Goal: Task Accomplishment & Management: Use online tool/utility

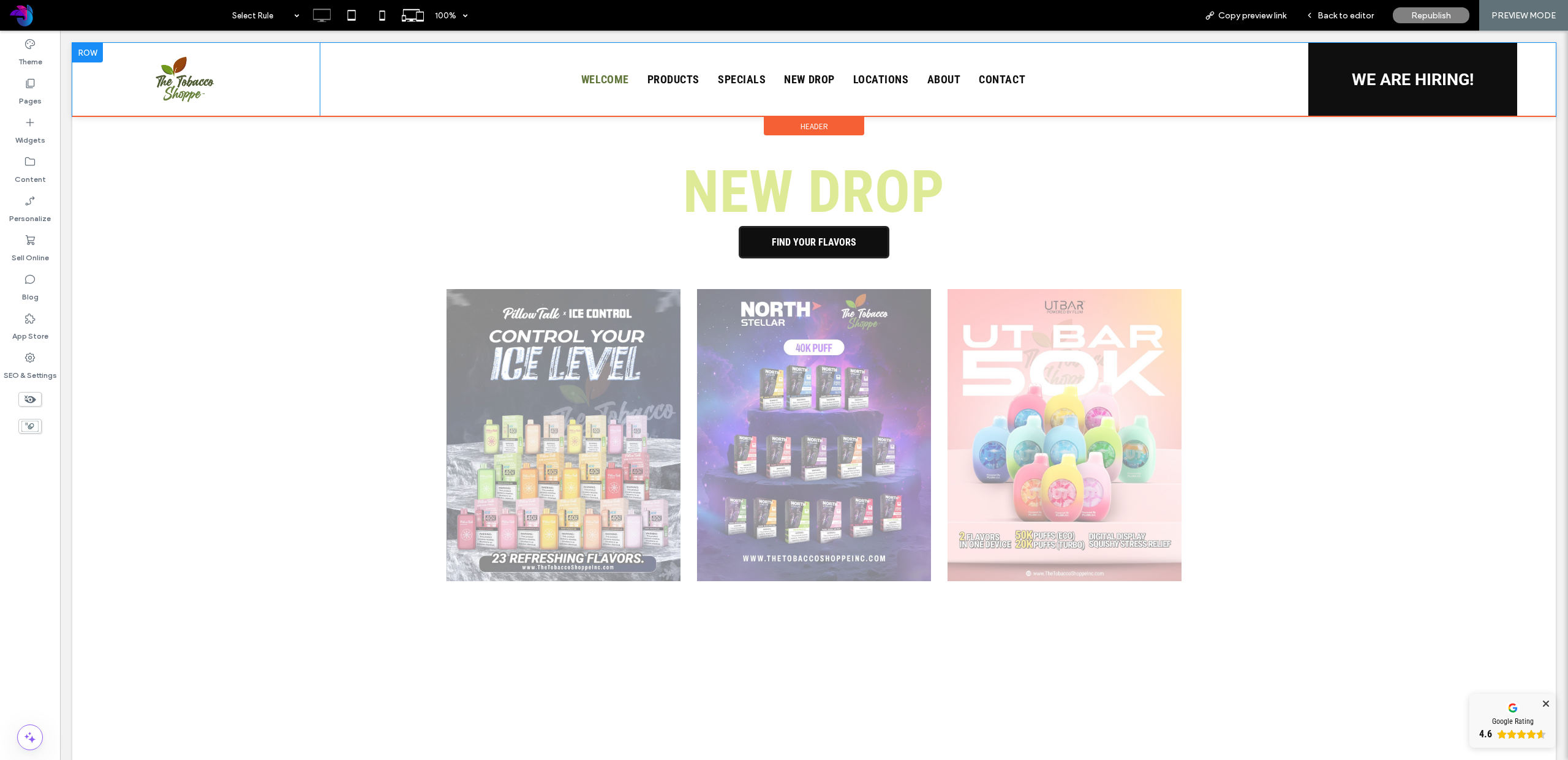
scroll to position [1149, 0]
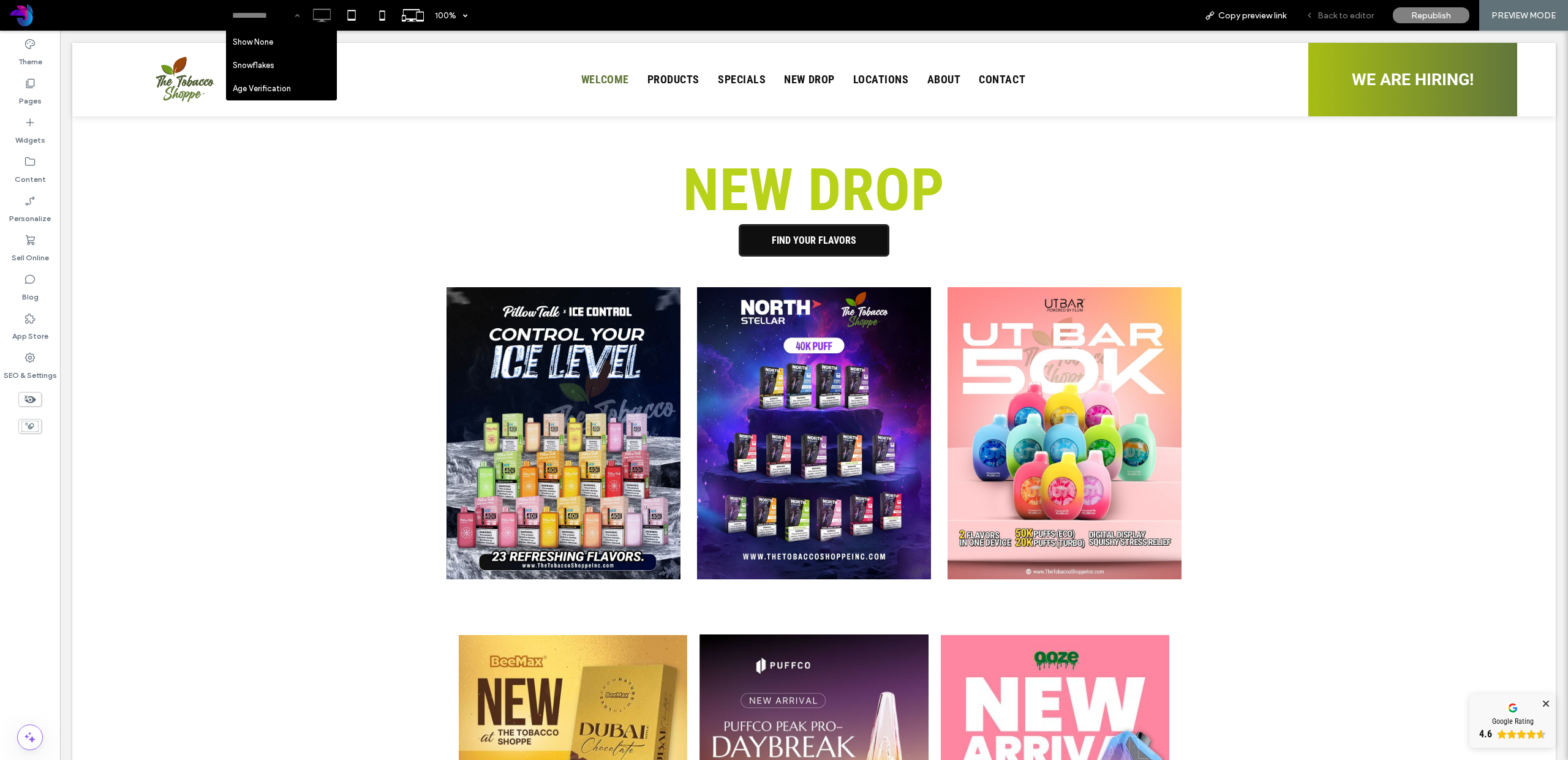
click at [1367, 15] on span "Back to editor" at bounding box center [1345, 16] width 57 height 11
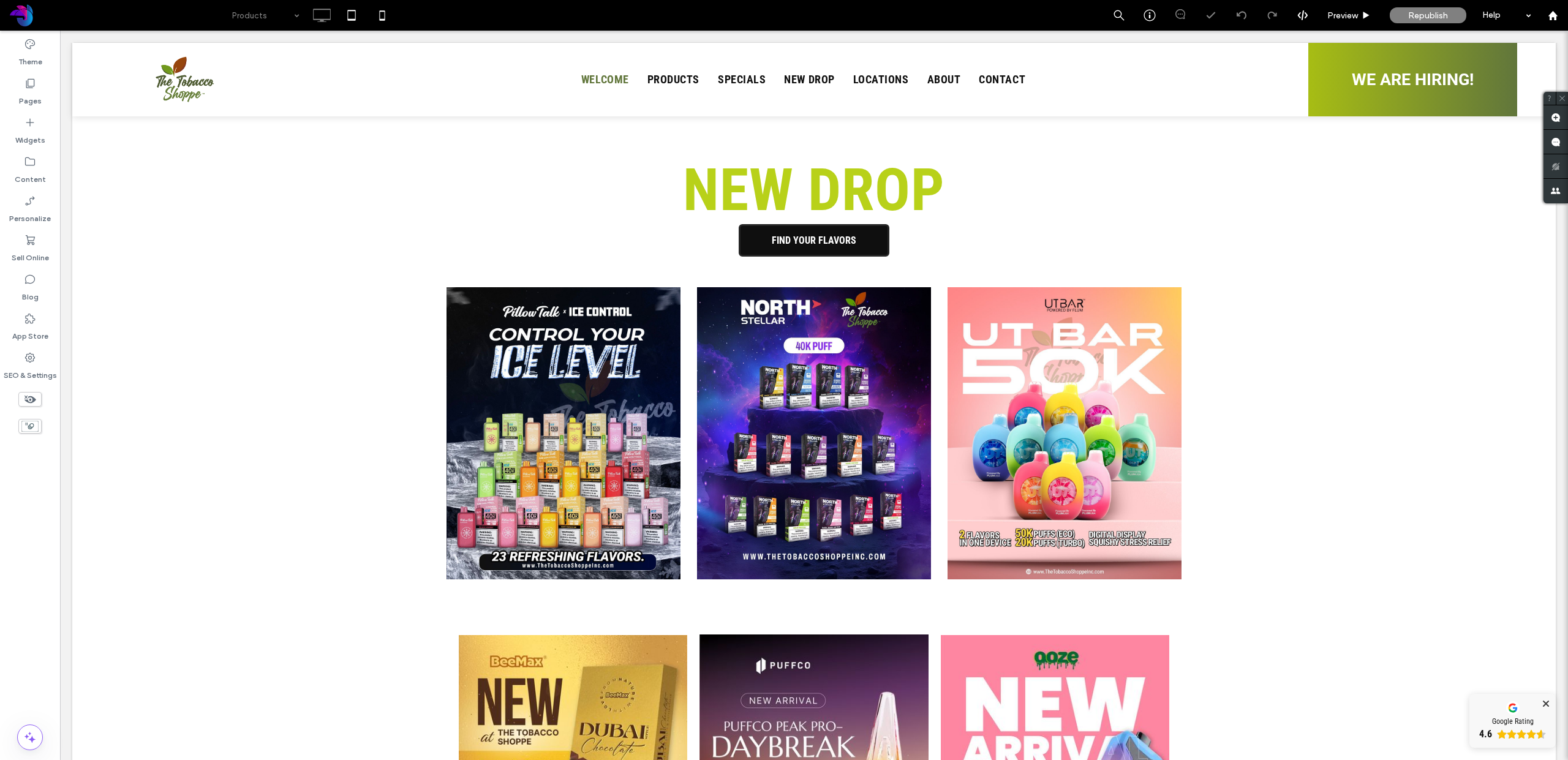
click at [255, 17] on input at bounding box center [263, 15] width 61 height 31
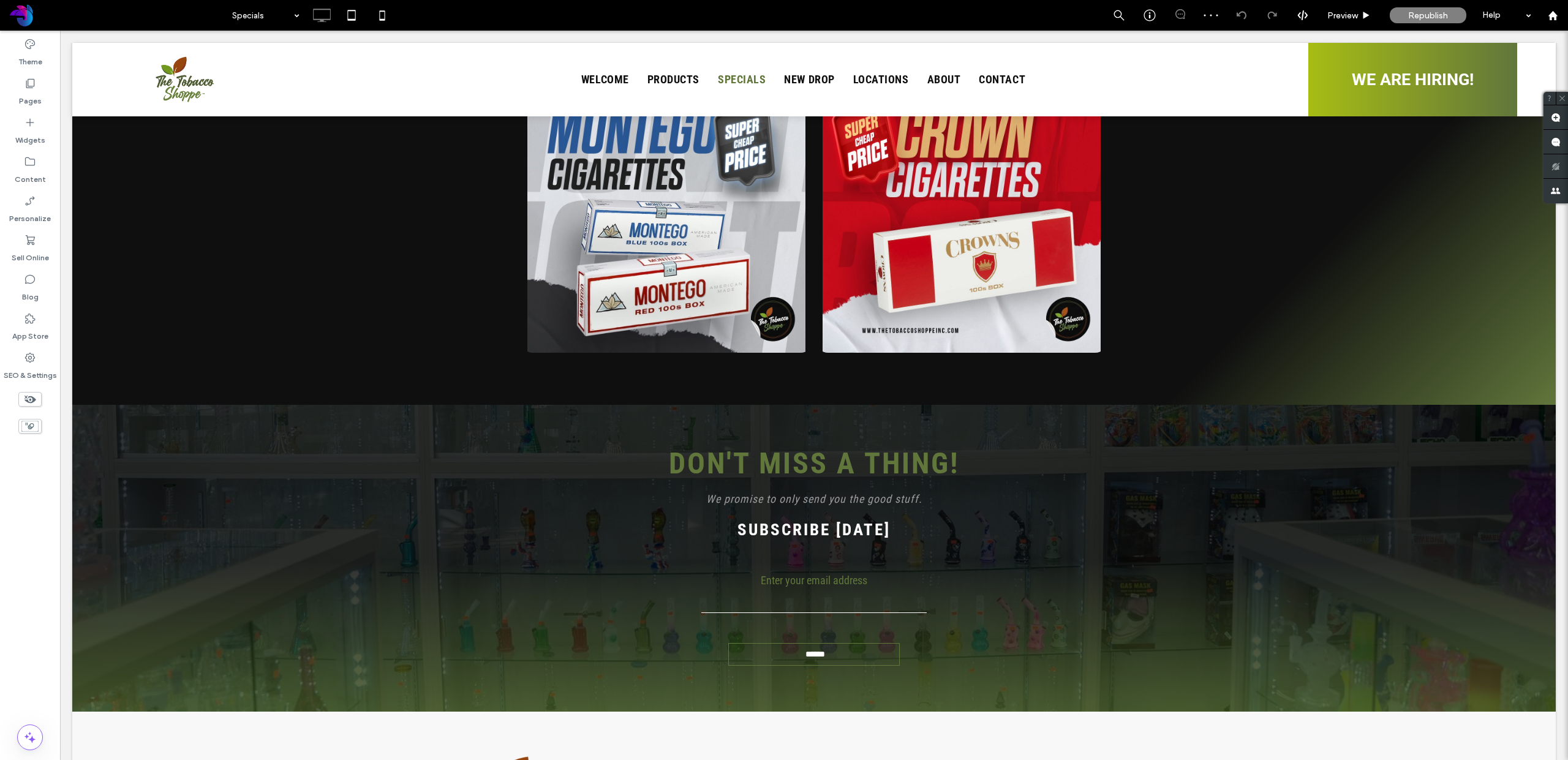
scroll to position [3294, 0]
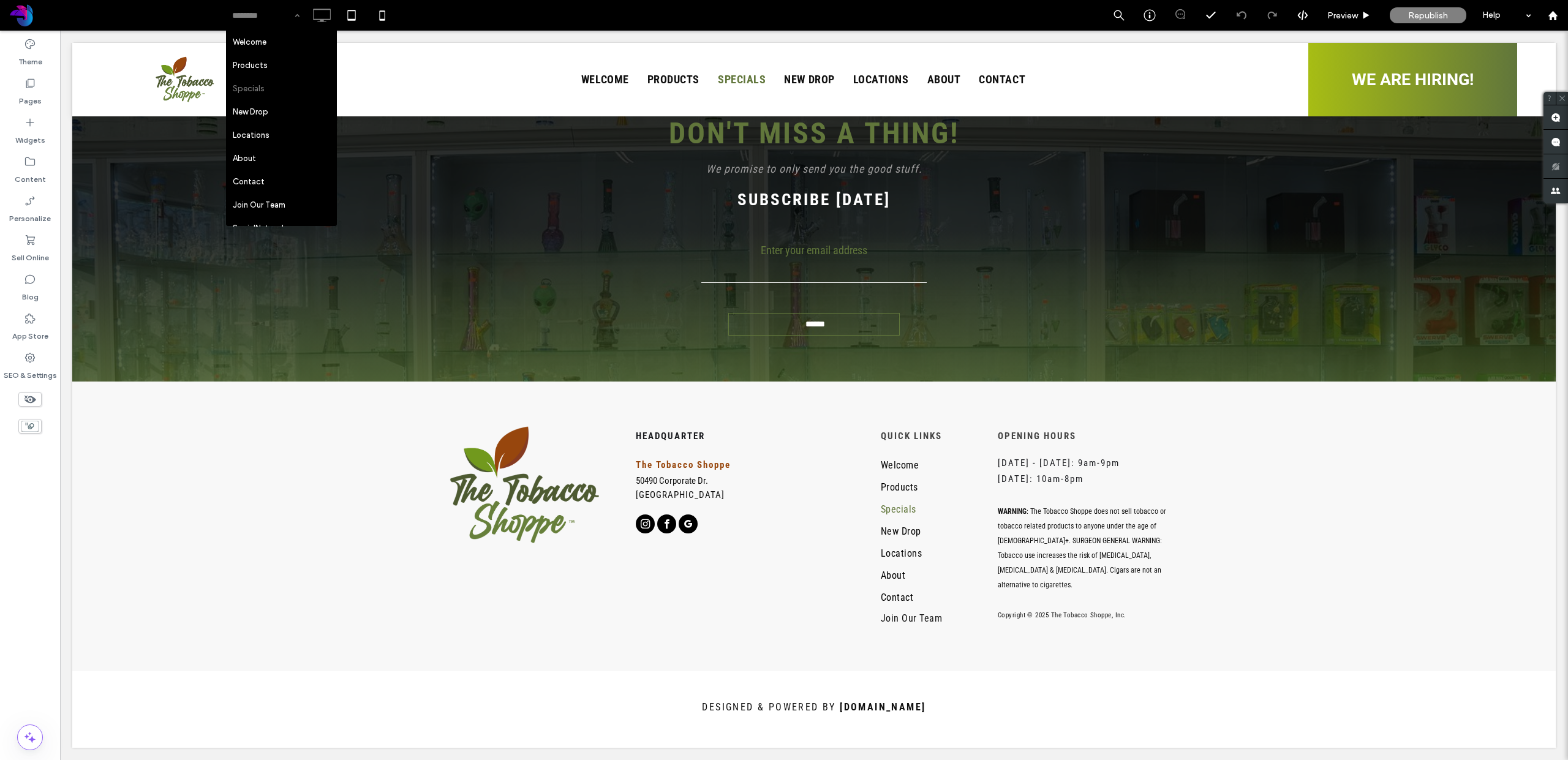
click at [242, 20] on input at bounding box center [263, 15] width 61 height 31
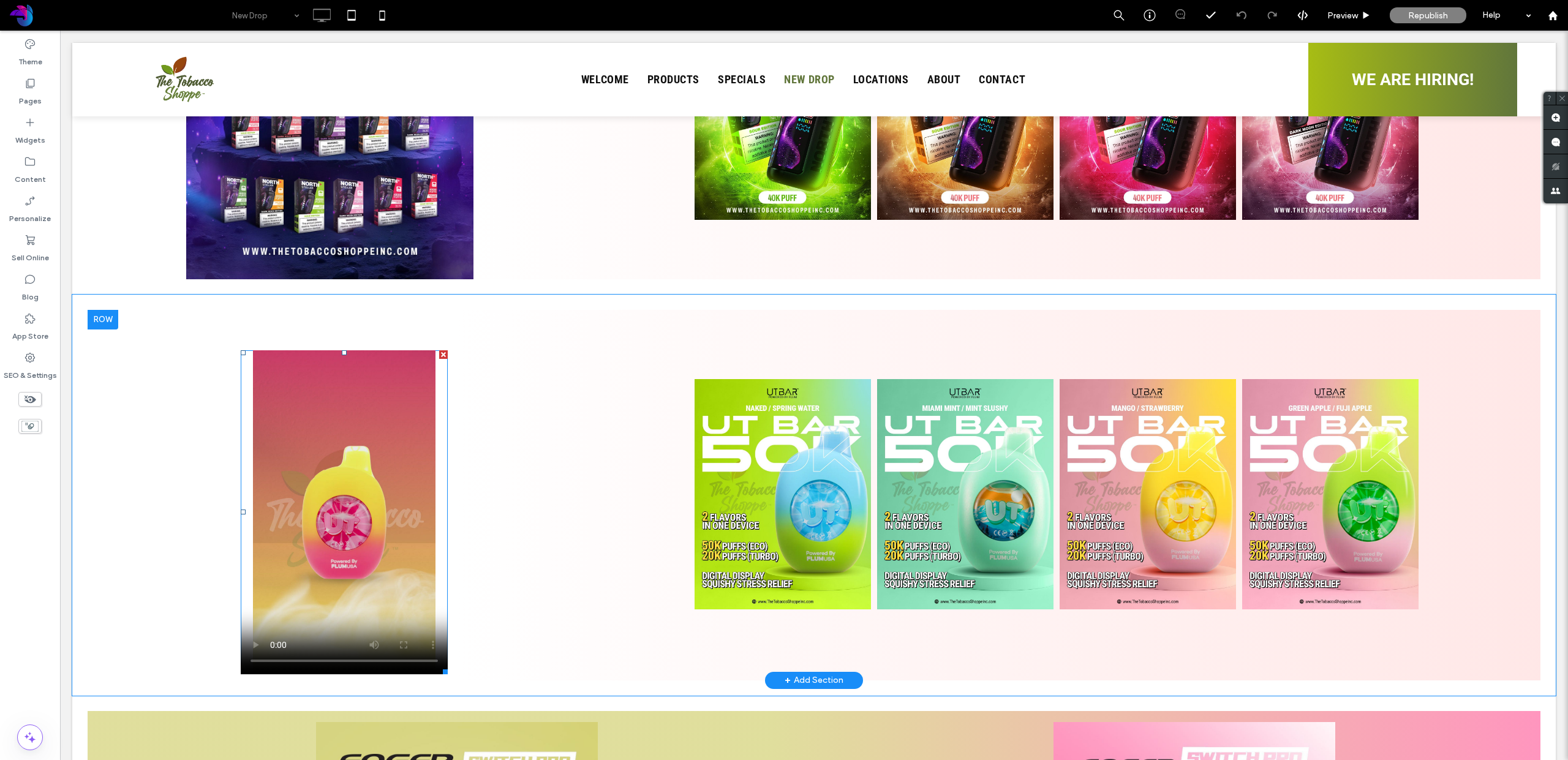
scroll to position [667, 0]
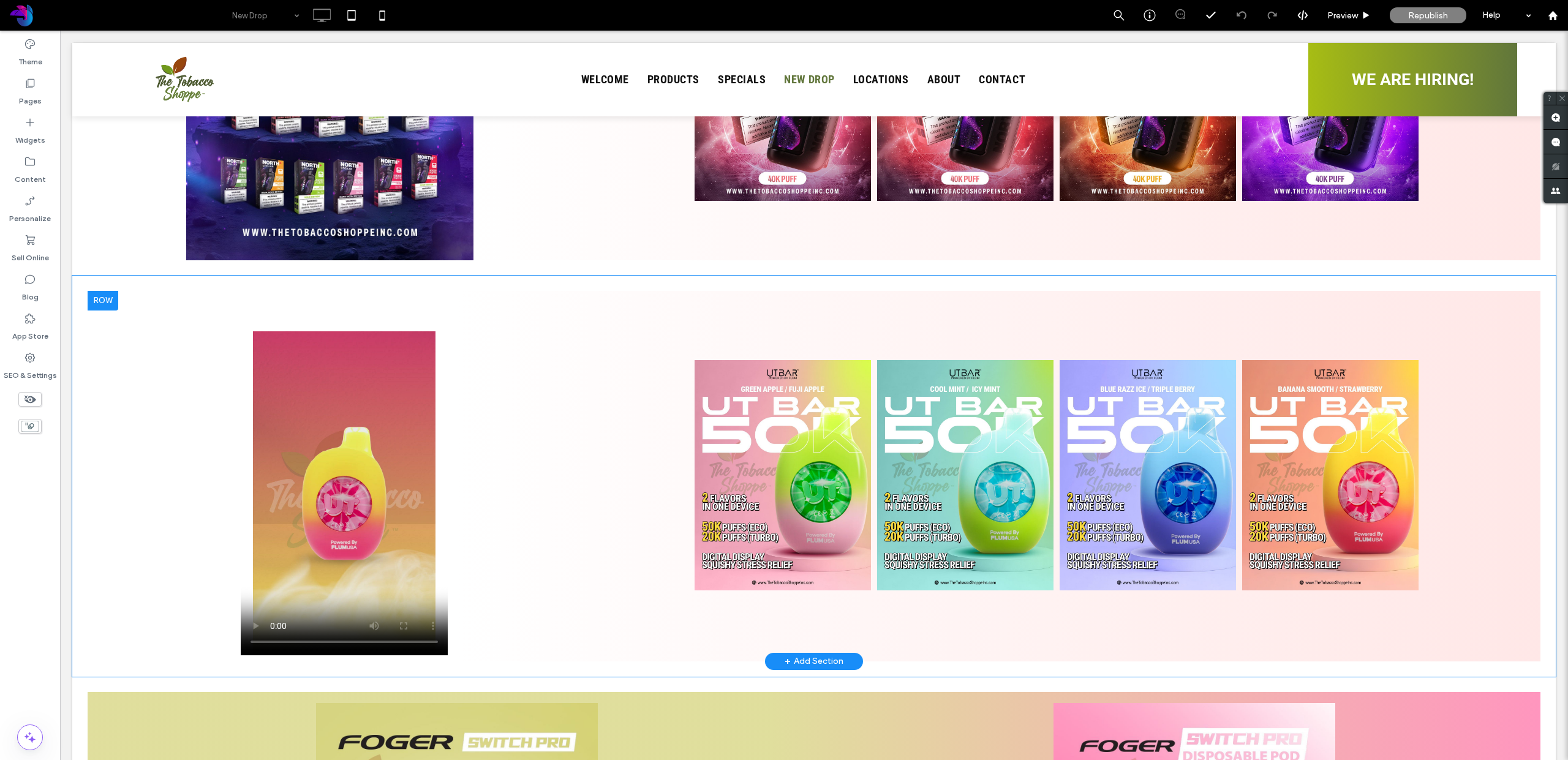
click at [498, 491] on div "Click To Paste" at bounding box center [330, 475] width 485 height 371
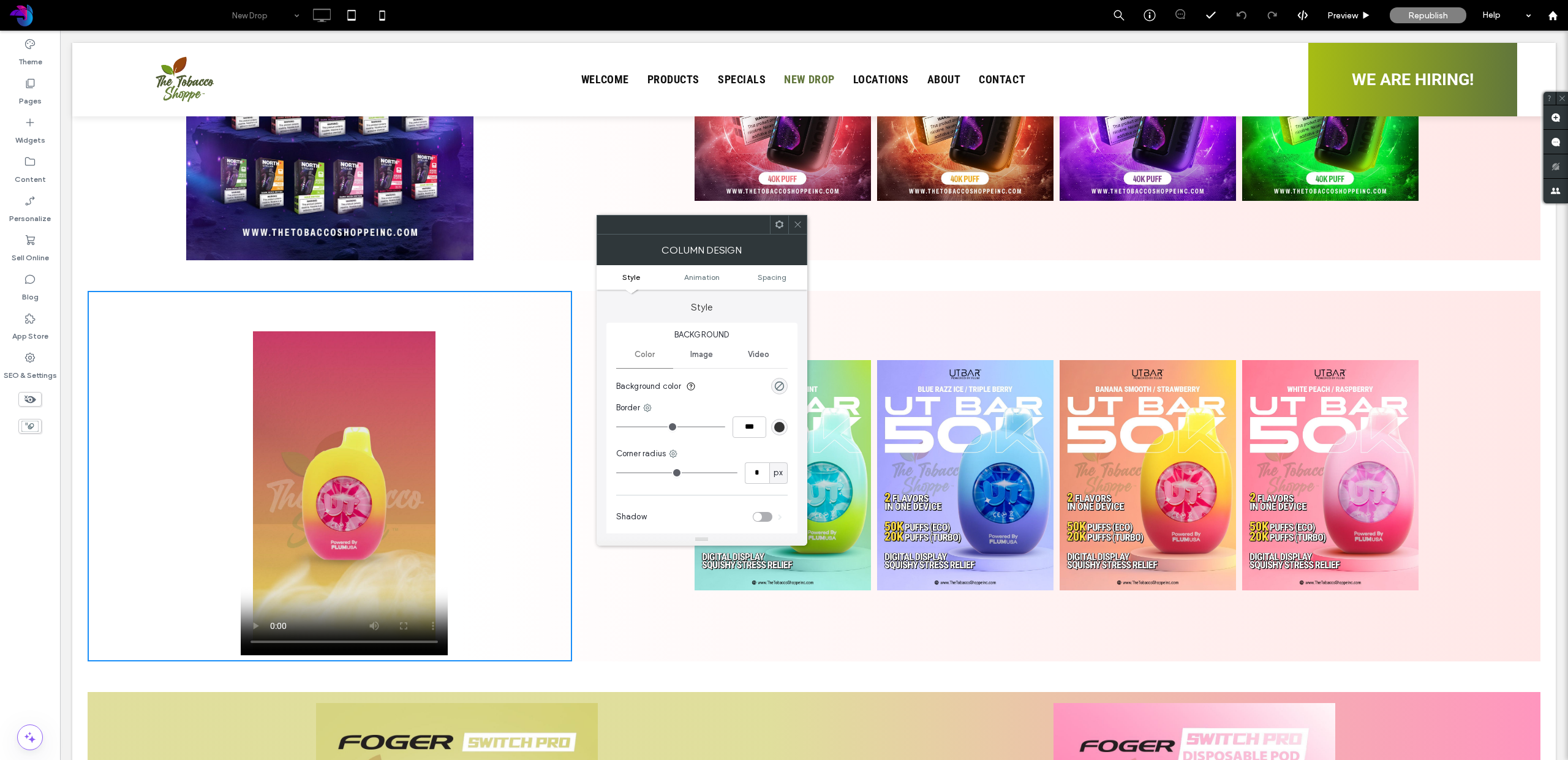
click at [433, 485] on video at bounding box center [344, 493] width 207 height 324
click at [467, 470] on div "Click To Paste" at bounding box center [330, 475] width 485 height 371
click at [240, 337] on div "Click To Paste" at bounding box center [330, 475] width 485 height 371
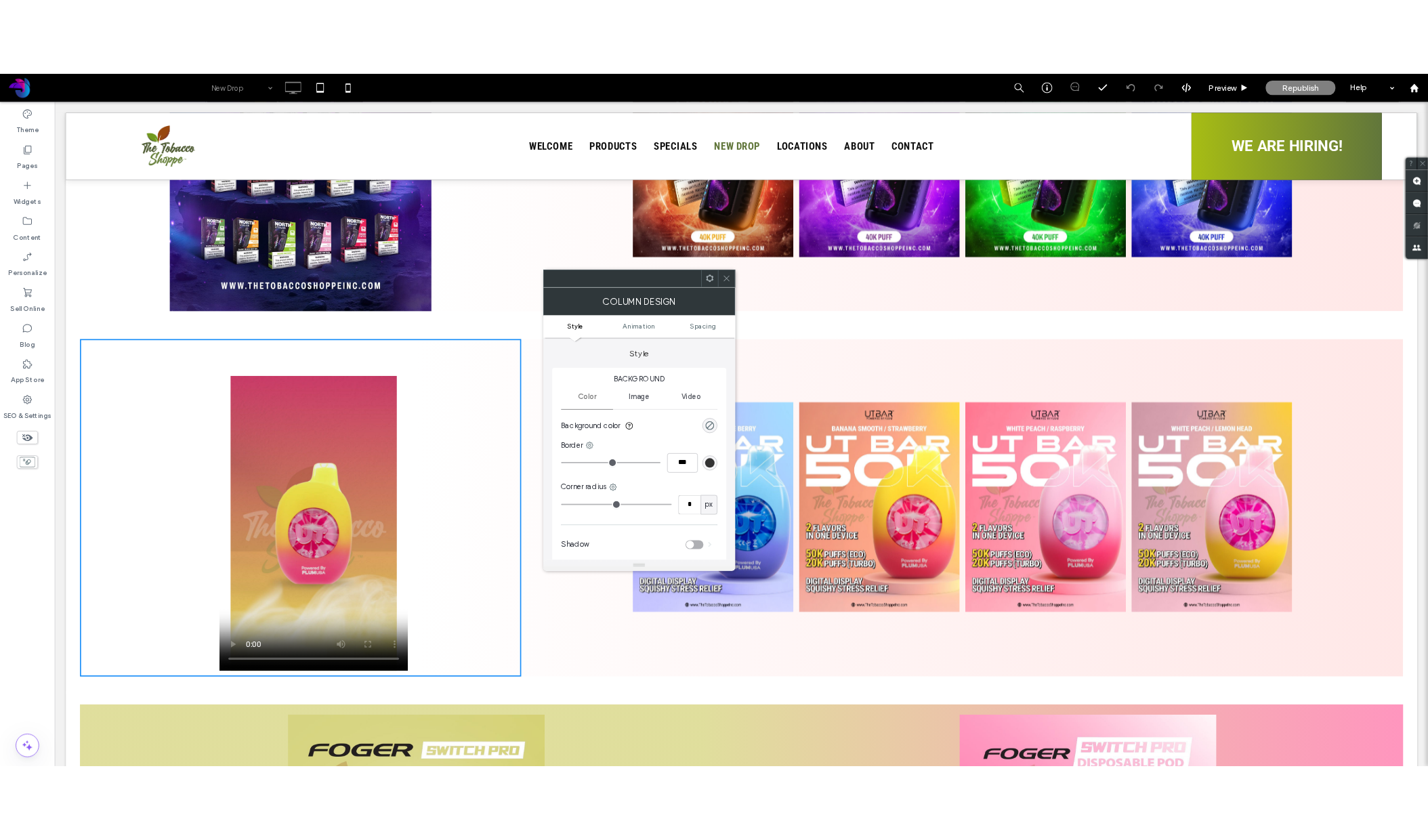
scroll to position [736, 0]
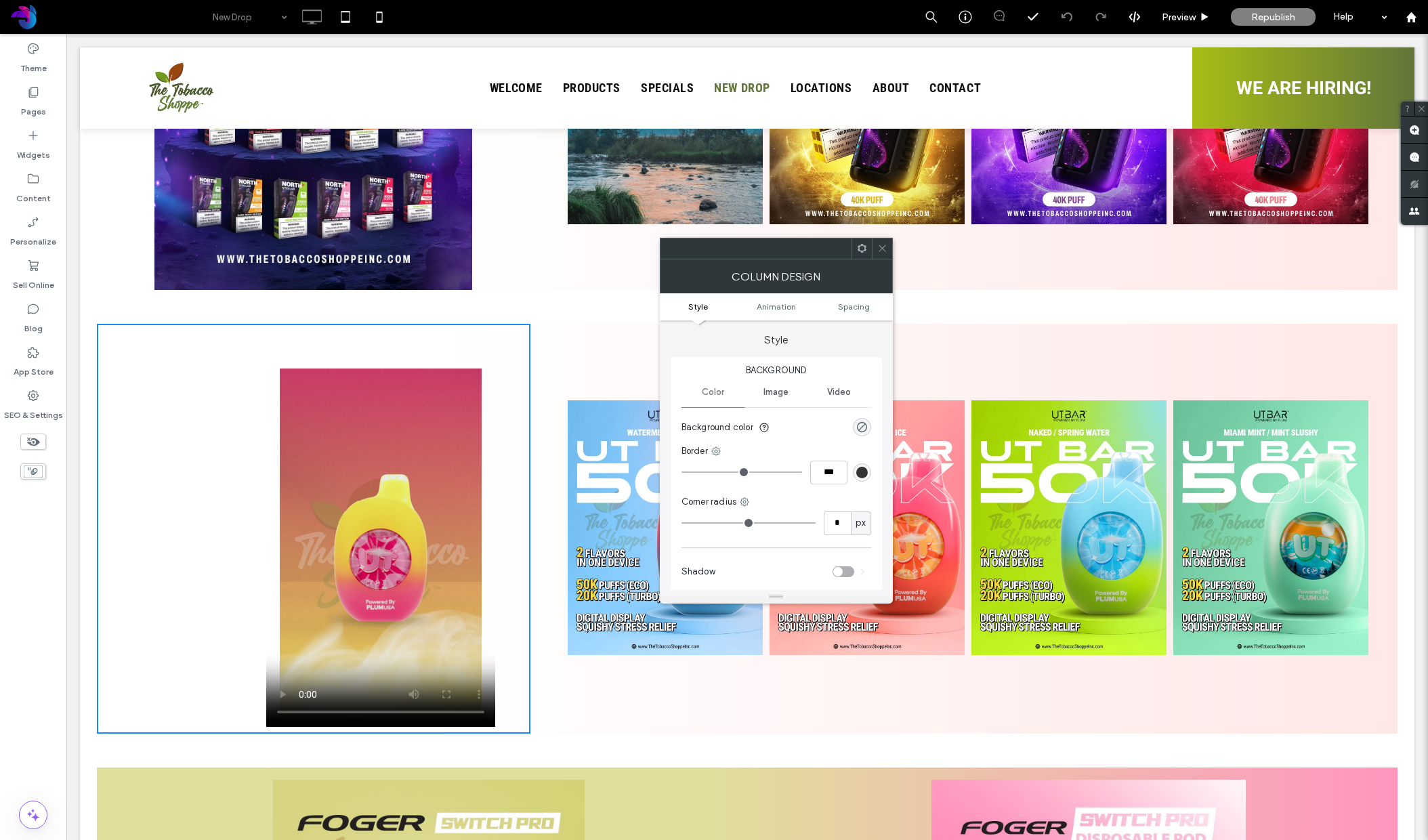
click at [884, 246] on use at bounding box center [882, 249] width 7 height 7
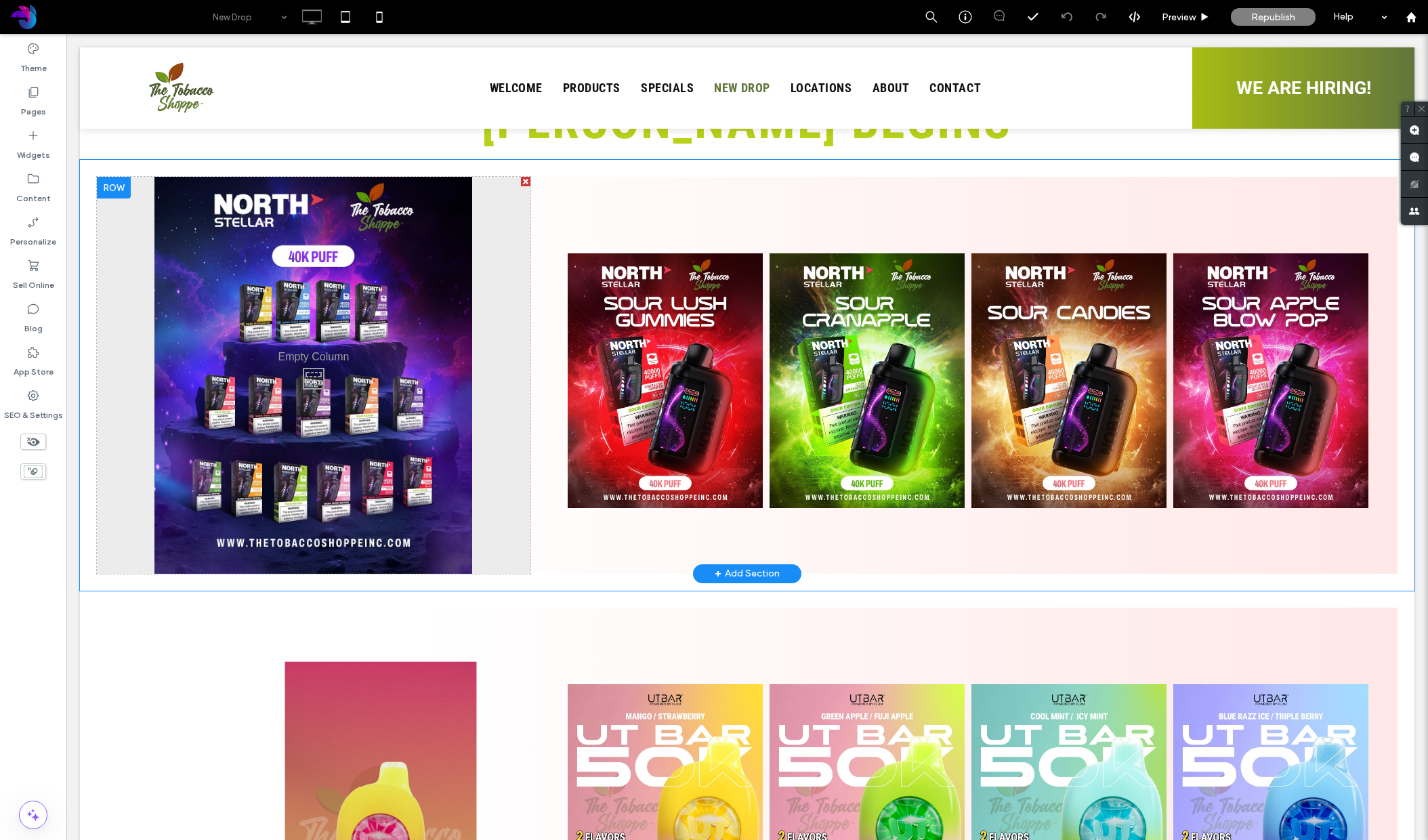
scroll to position [420, 0]
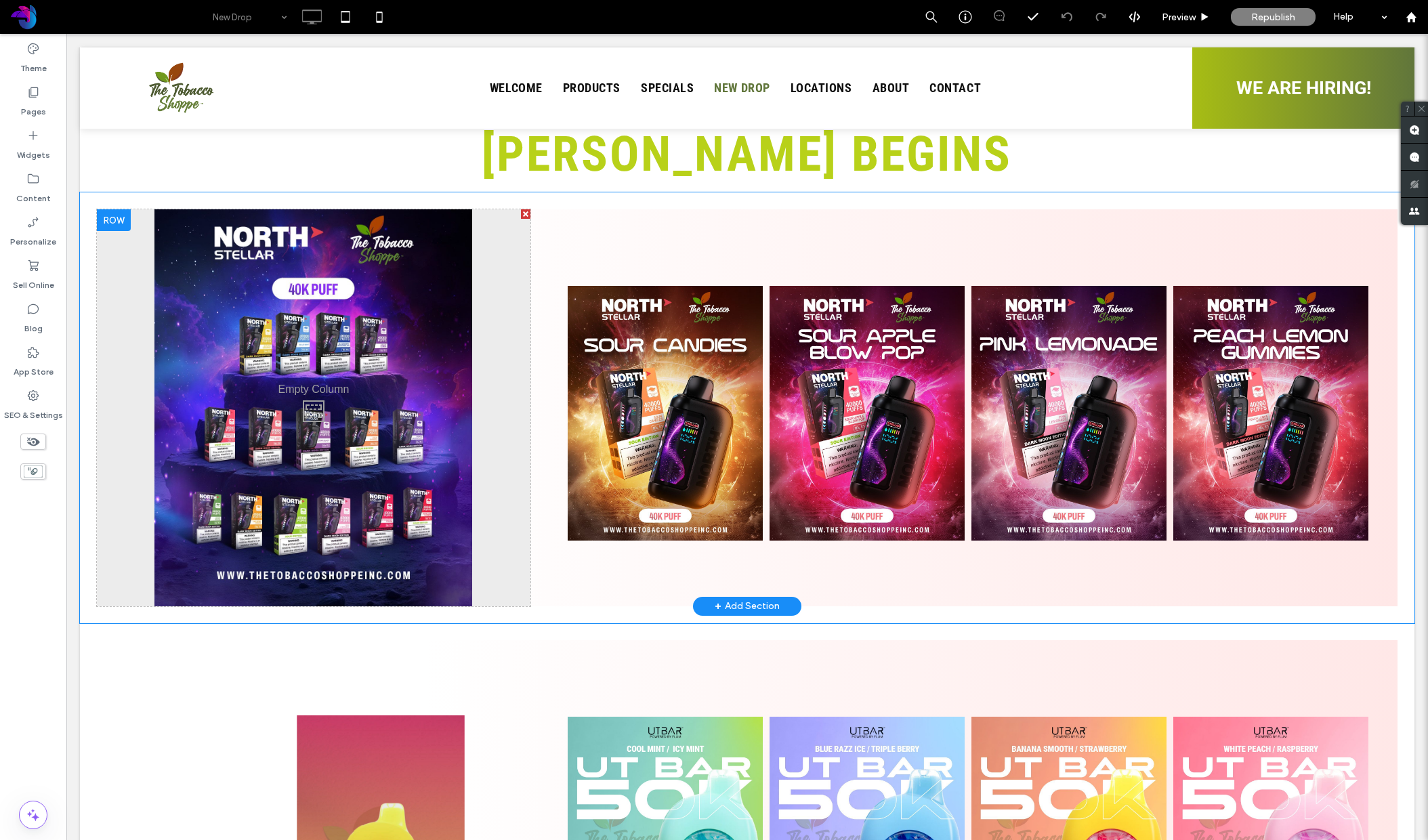
click at [118, 210] on div at bounding box center [114, 220] width 34 height 22
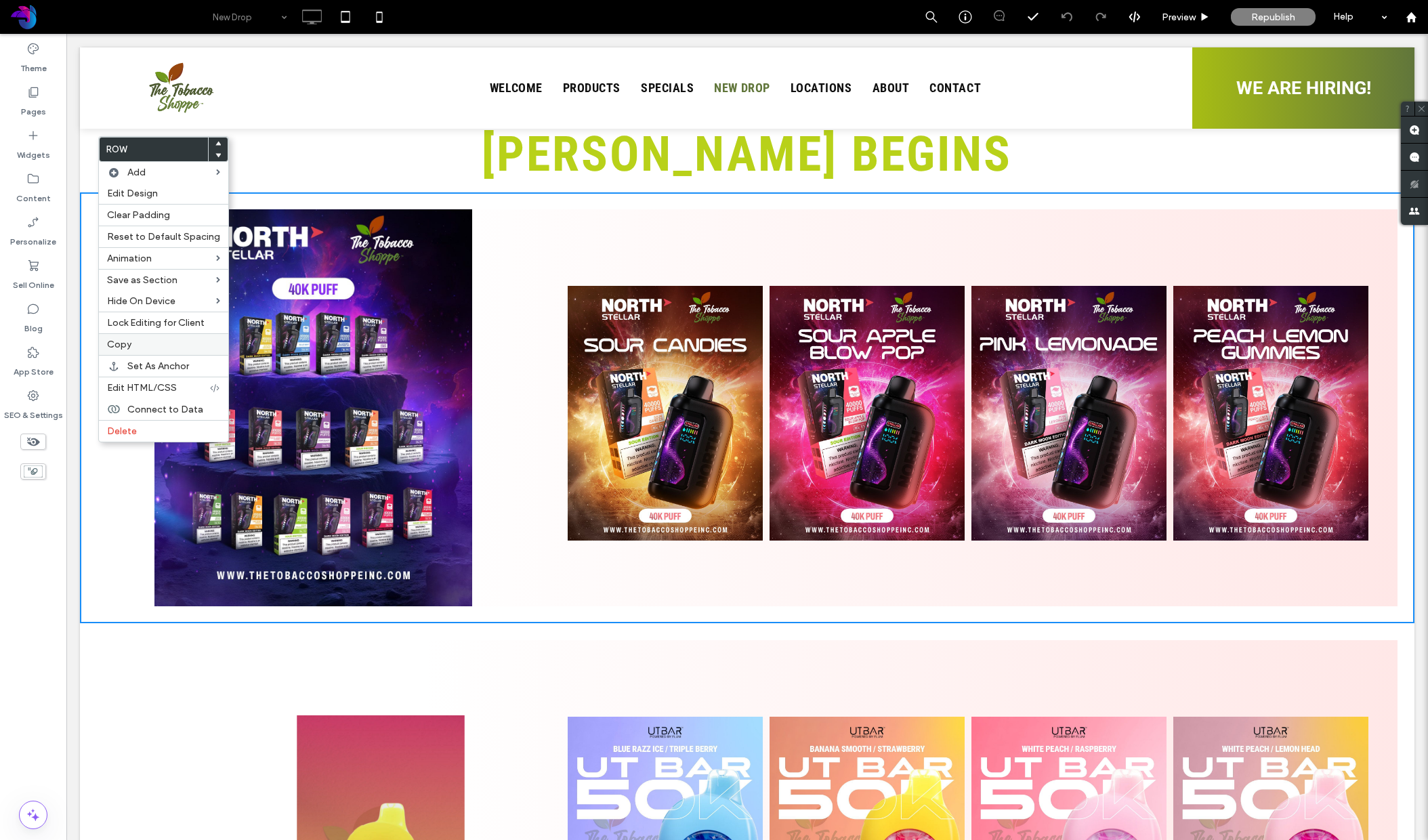
click at [128, 344] on span "Copy" at bounding box center [119, 345] width 24 height 12
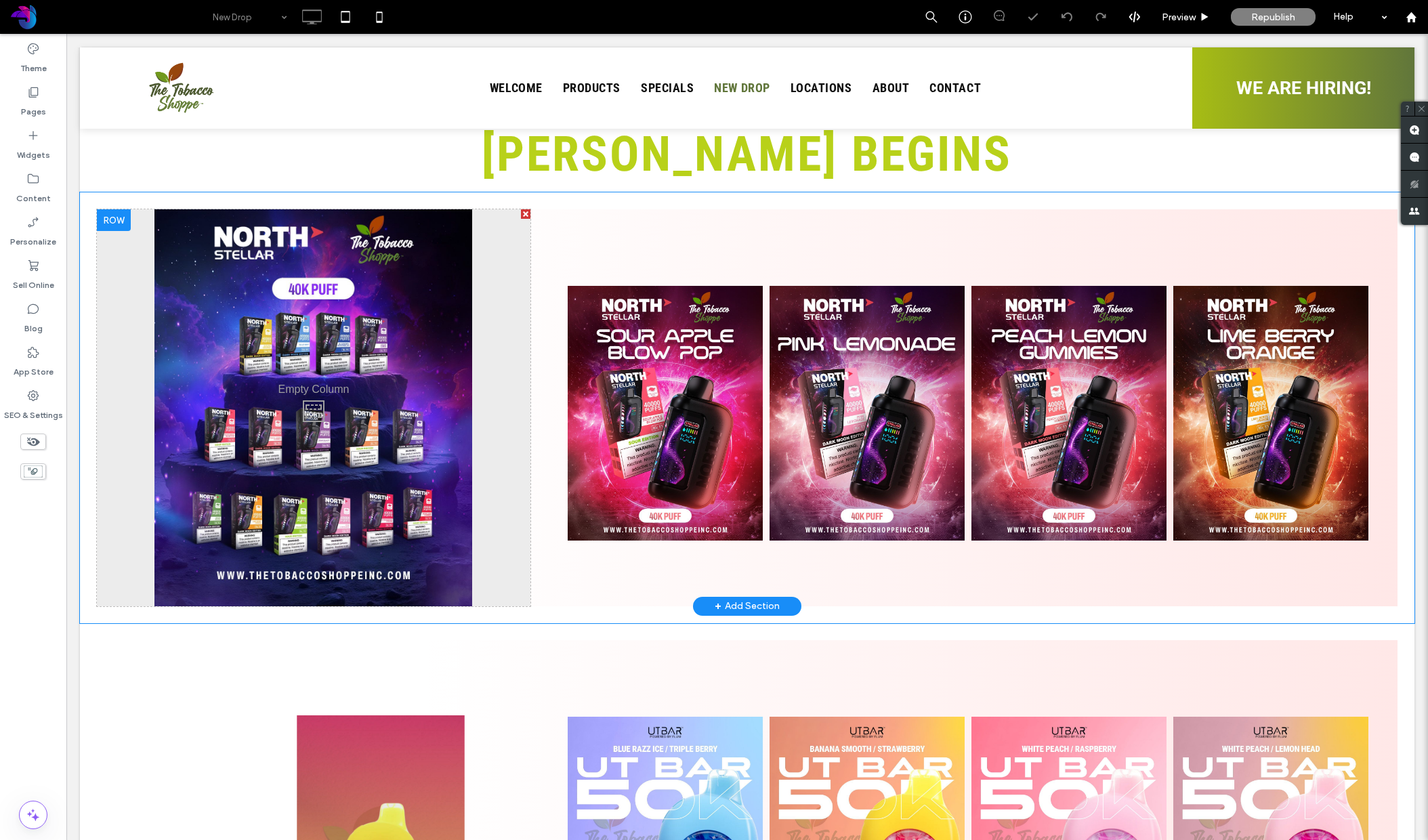
click at [124, 210] on div at bounding box center [114, 220] width 34 height 22
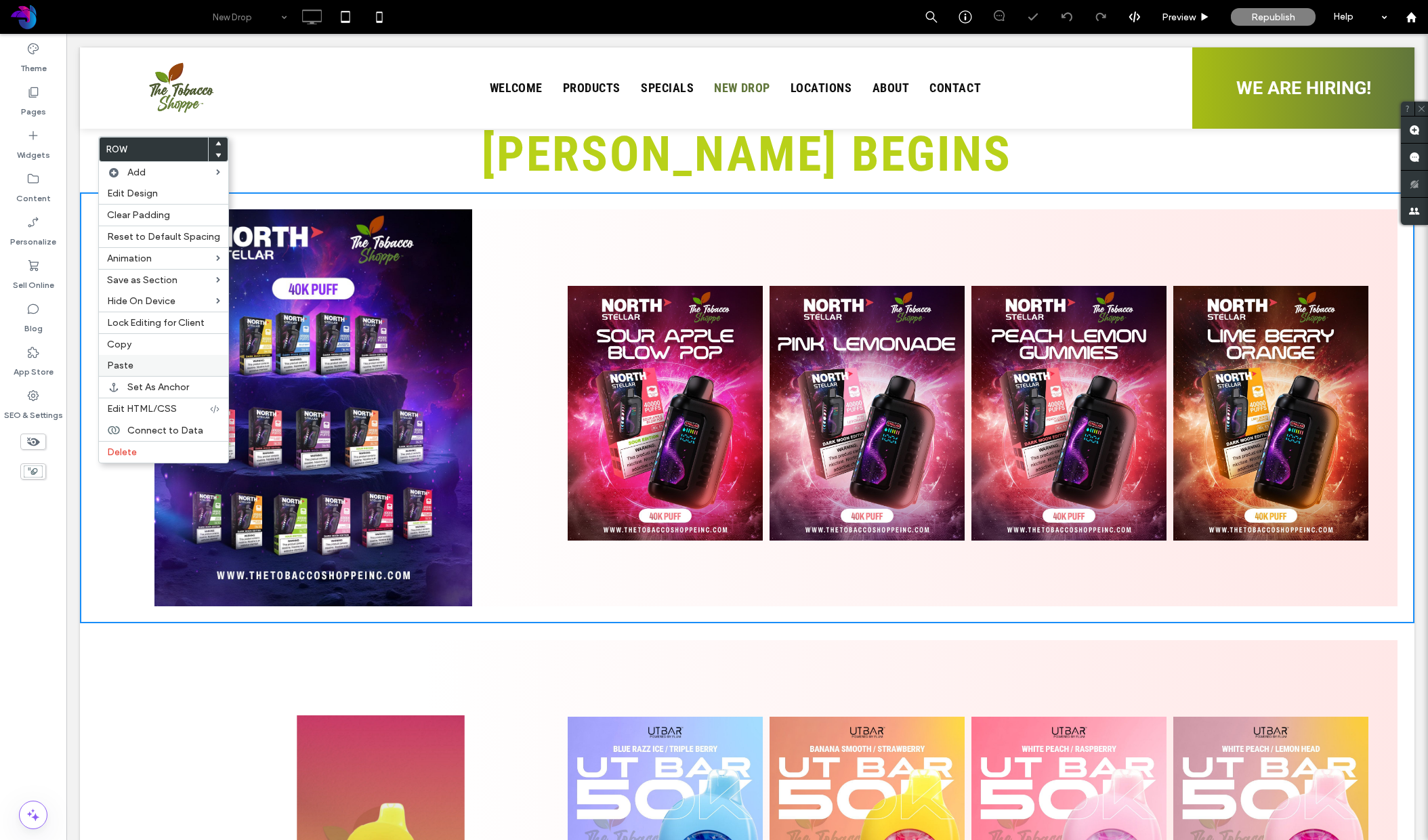
click at [131, 372] on span "Paste" at bounding box center [120, 366] width 27 height 12
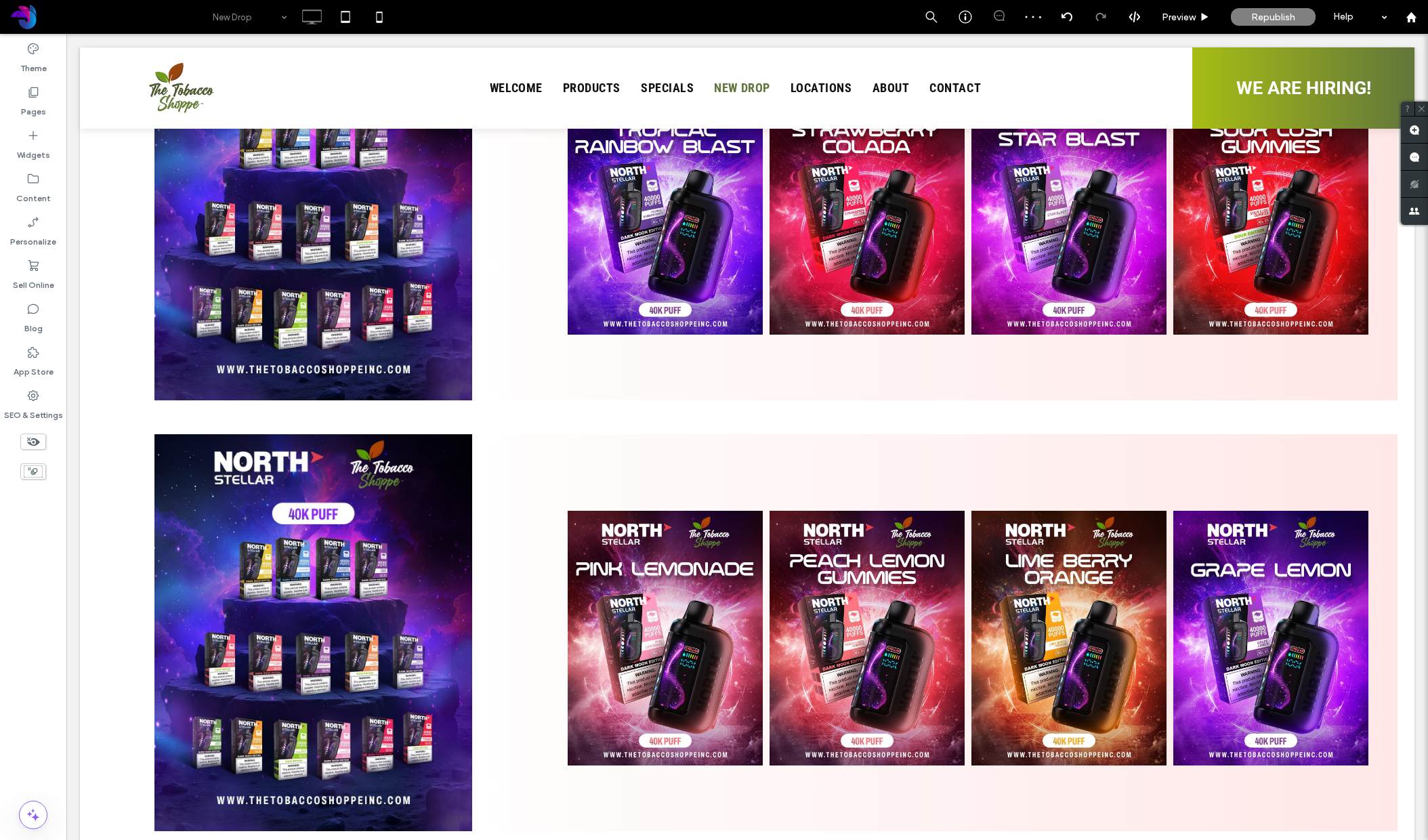
scroll to position [891, 0]
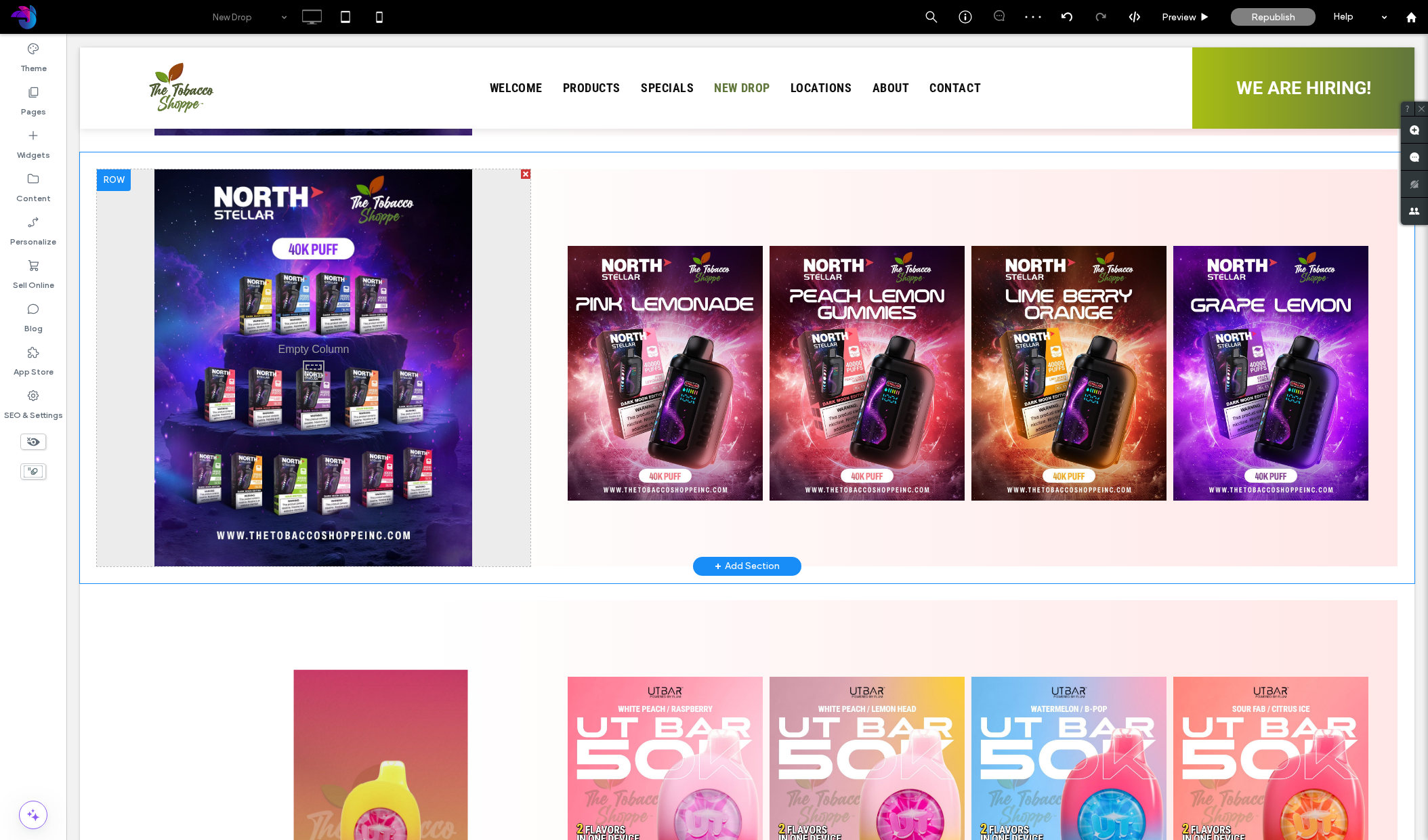
click at [357, 245] on div "Click To Paste" at bounding box center [313, 367] width 433 height 397
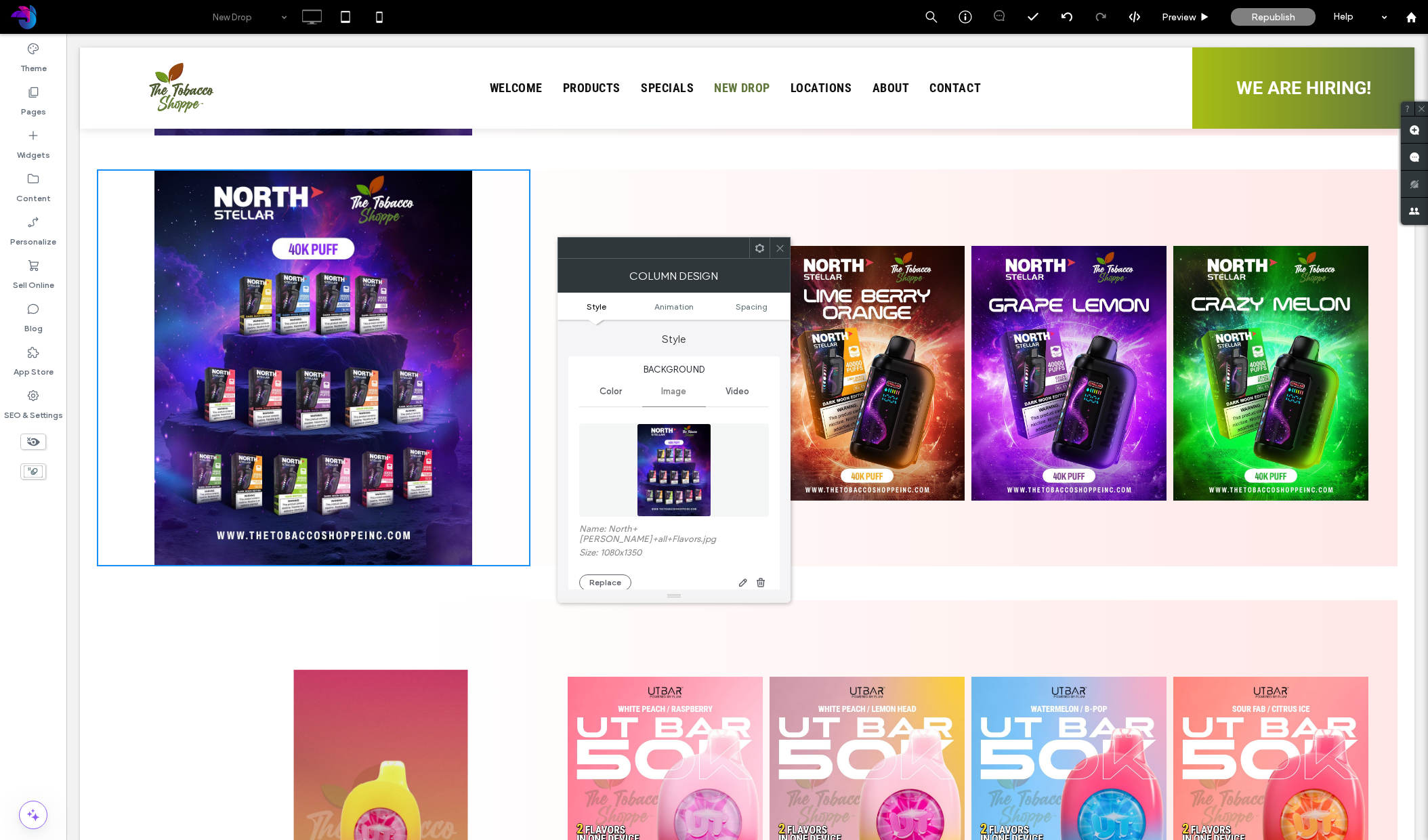
click at [659, 464] on img at bounding box center [675, 470] width 75 height 94
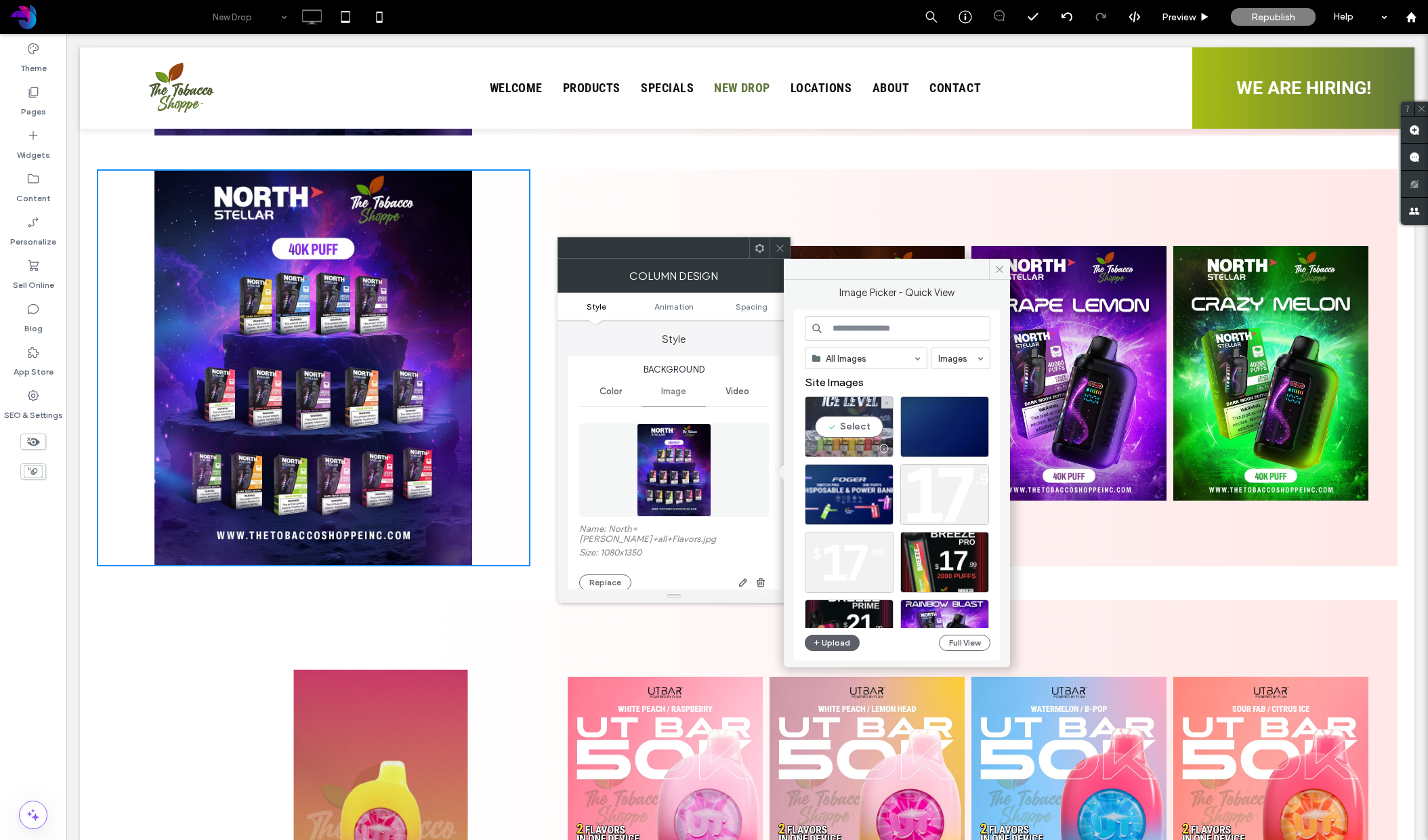
click at [844, 427] on div "Select" at bounding box center [849, 427] width 89 height 61
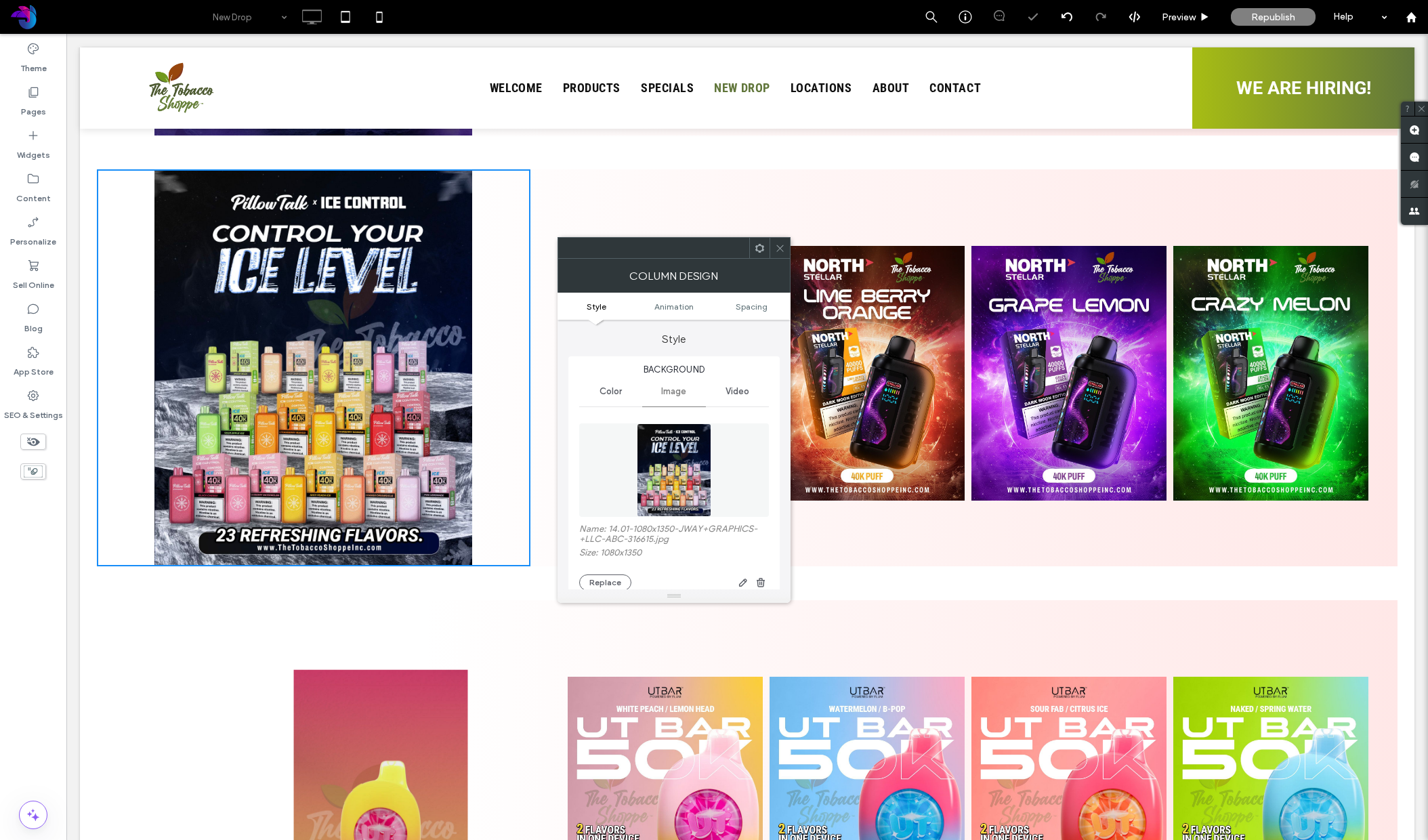
click at [783, 250] on icon at bounding box center [780, 248] width 10 height 10
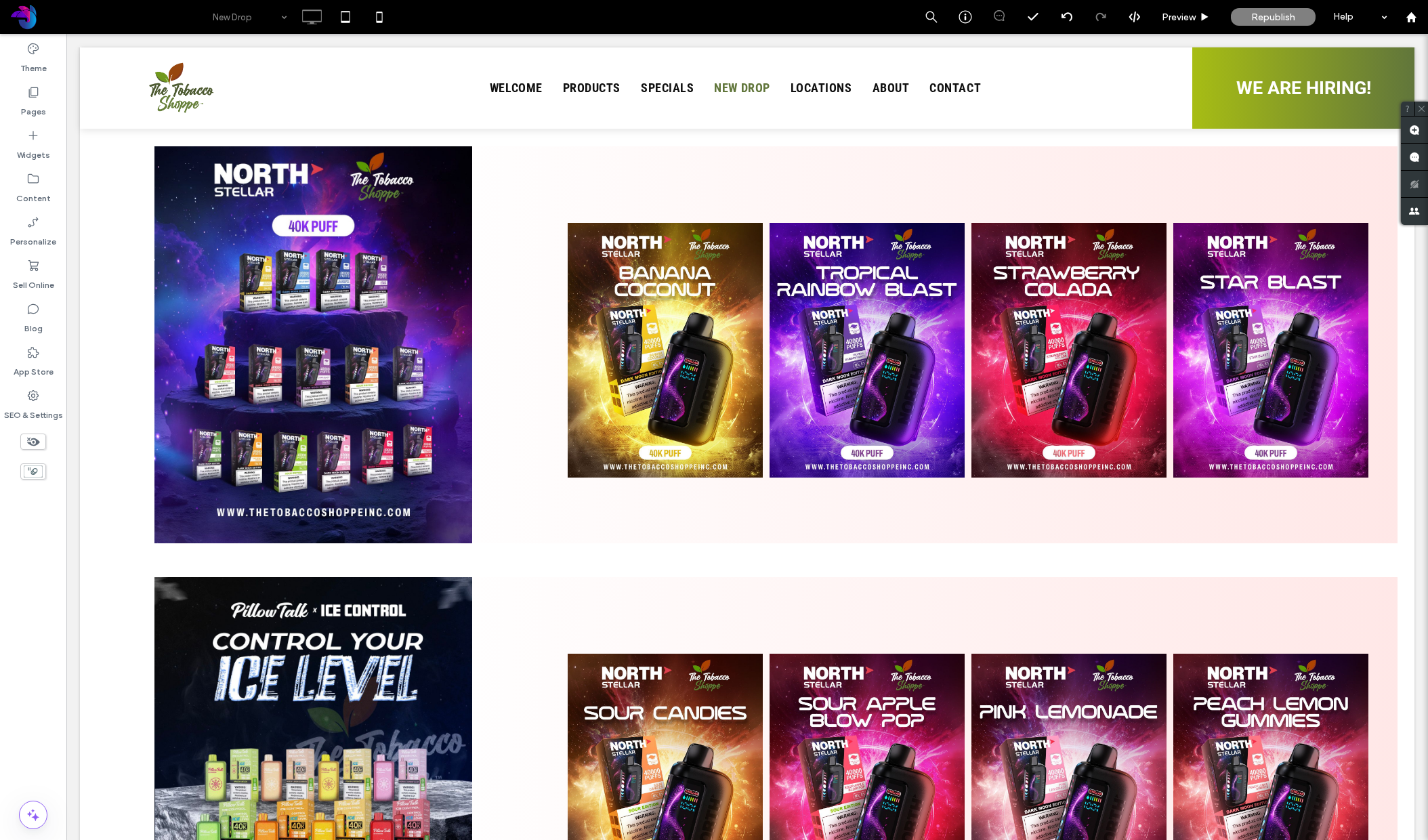
scroll to position [588, 0]
